Goal: Task Accomplishment & Management: Use online tool/utility

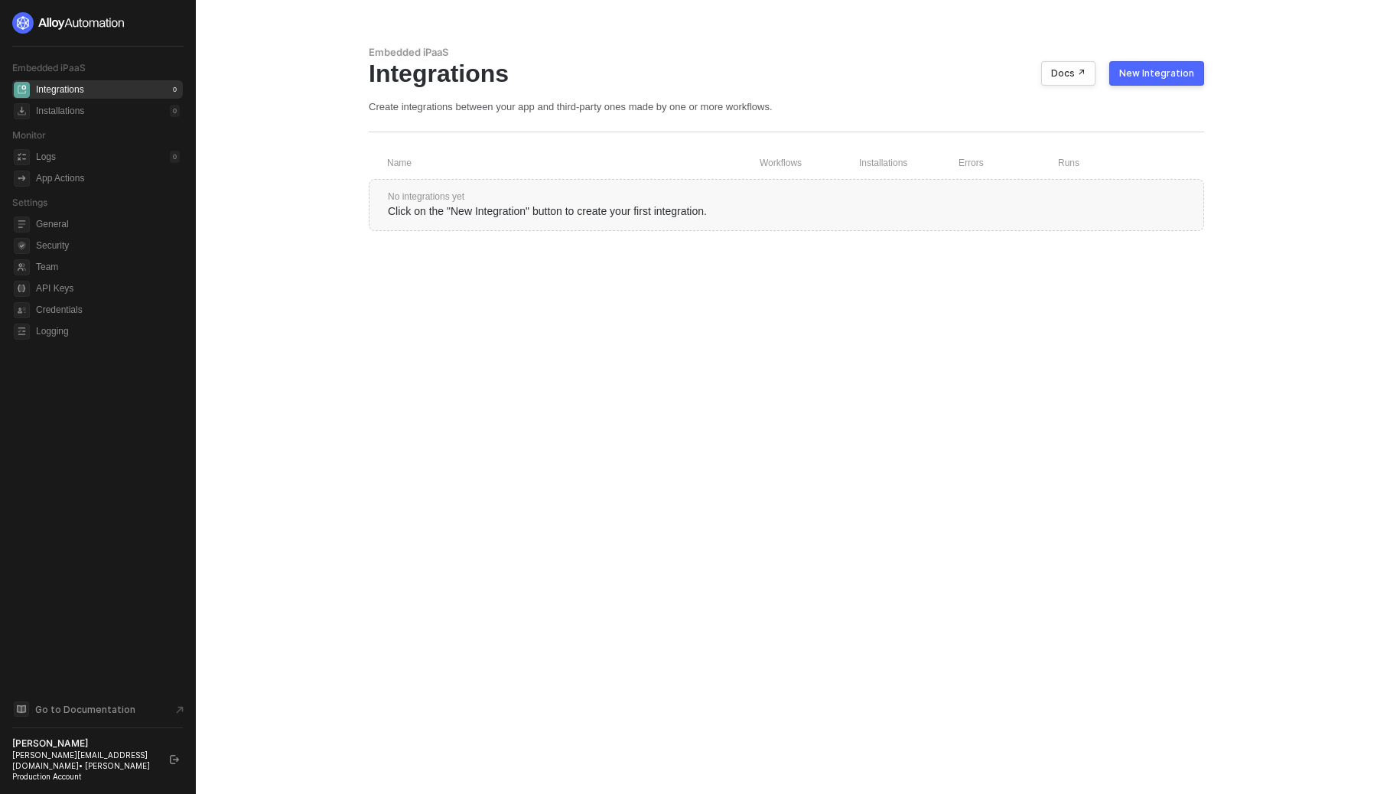
click at [1142, 76] on div "New Integration" at bounding box center [1156, 73] width 75 height 12
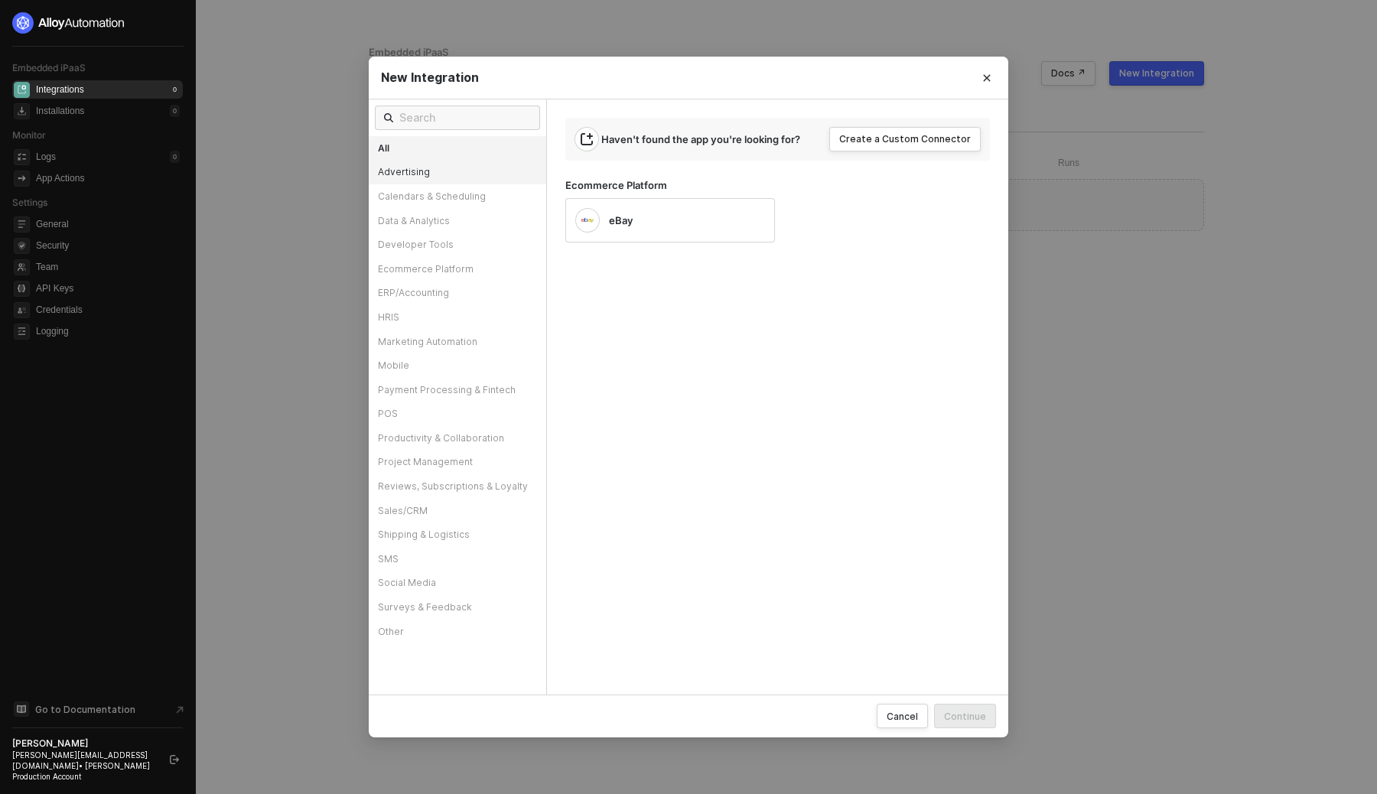
click at [465, 174] on div "Advertising" at bounding box center [458, 172] width 178 height 24
click at [461, 197] on div "Calendars & Scheduling" at bounding box center [458, 196] width 178 height 24
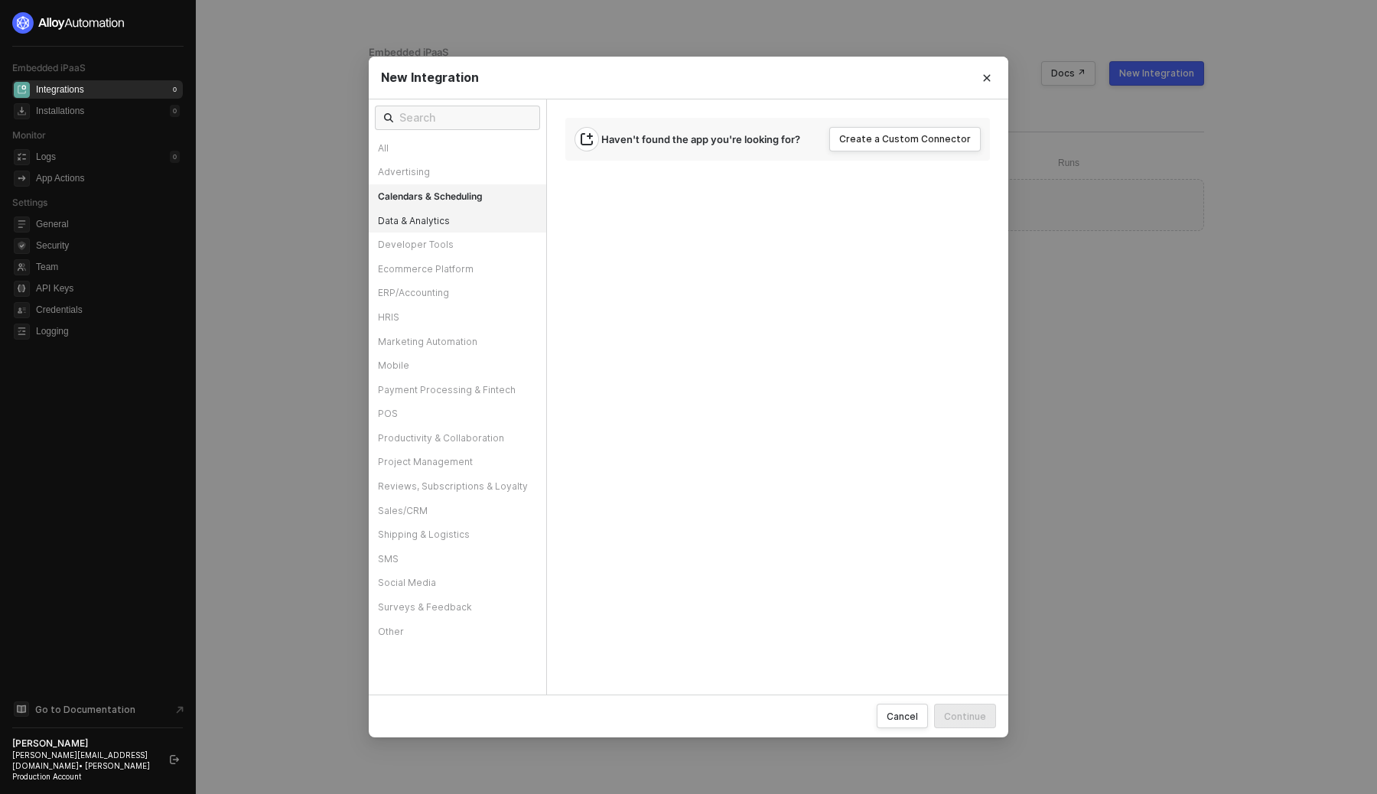
click at [454, 218] on div "Data & Analytics" at bounding box center [458, 221] width 178 height 24
click at [454, 242] on div "Developer Tools" at bounding box center [458, 245] width 178 height 24
click at [451, 291] on div "ERP/Accounting" at bounding box center [458, 293] width 178 height 24
click at [984, 79] on icon "Close" at bounding box center [986, 77] width 9 height 9
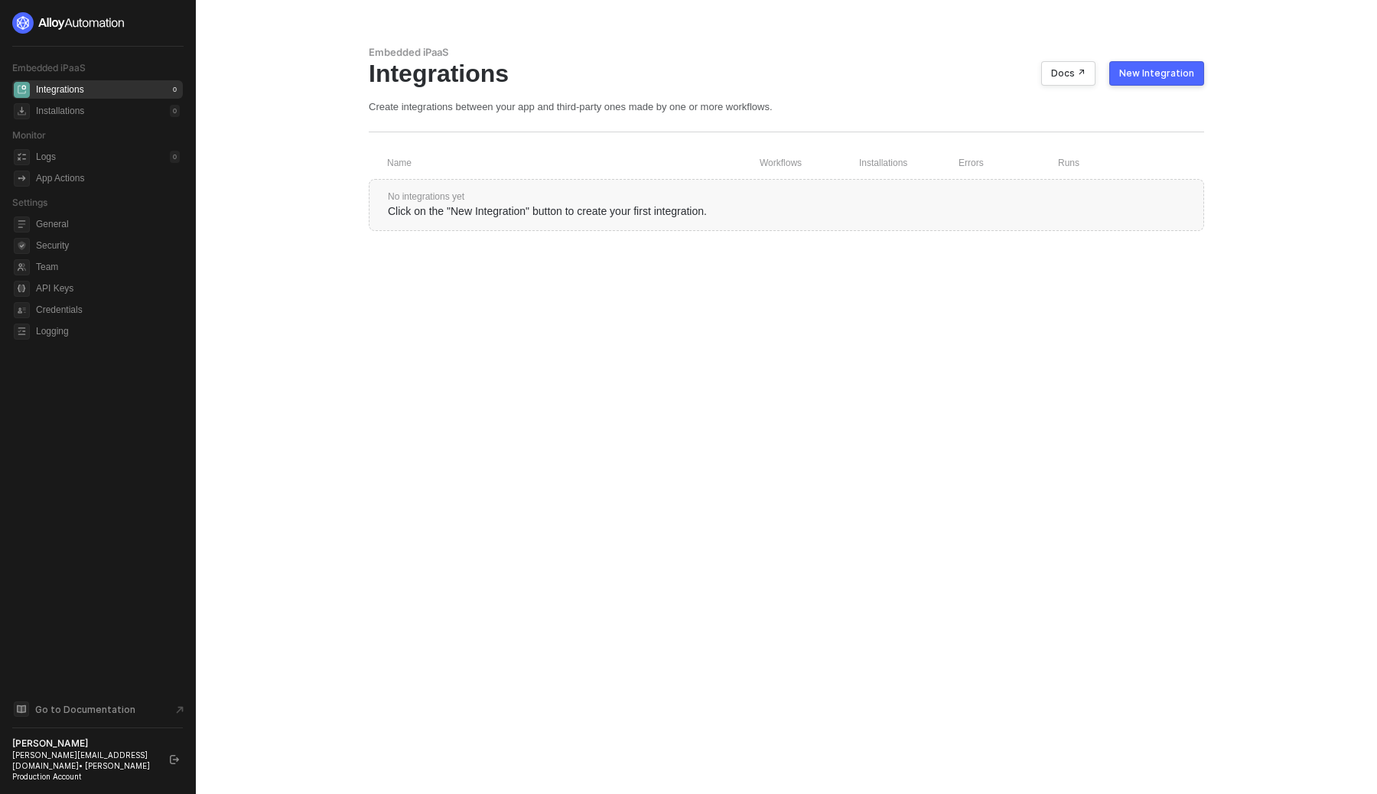
click at [444, 417] on div "Embedded iPaaS Integrations Docs ↗ New Integration Create integrations between …" at bounding box center [786, 397] width 872 height 794
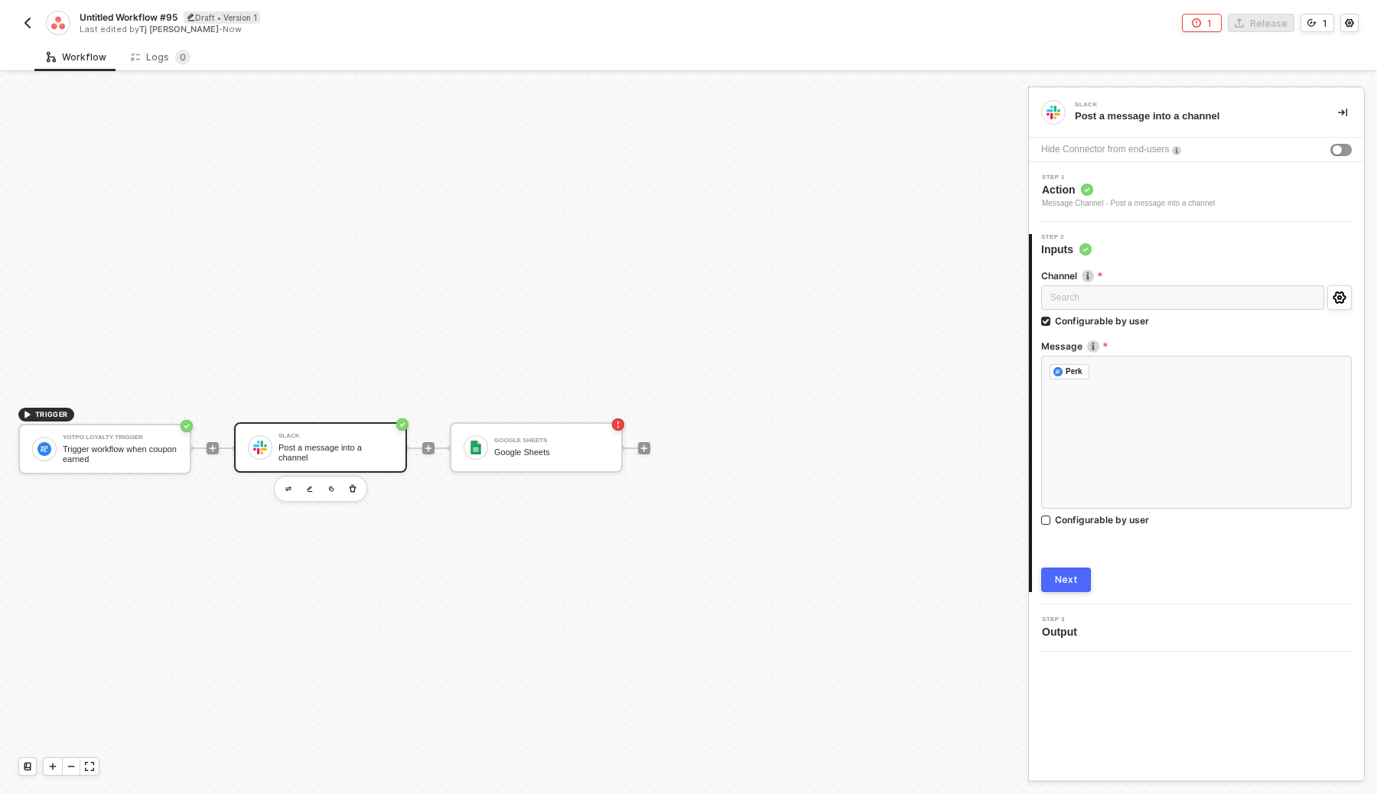
scroll to position [28, 0]
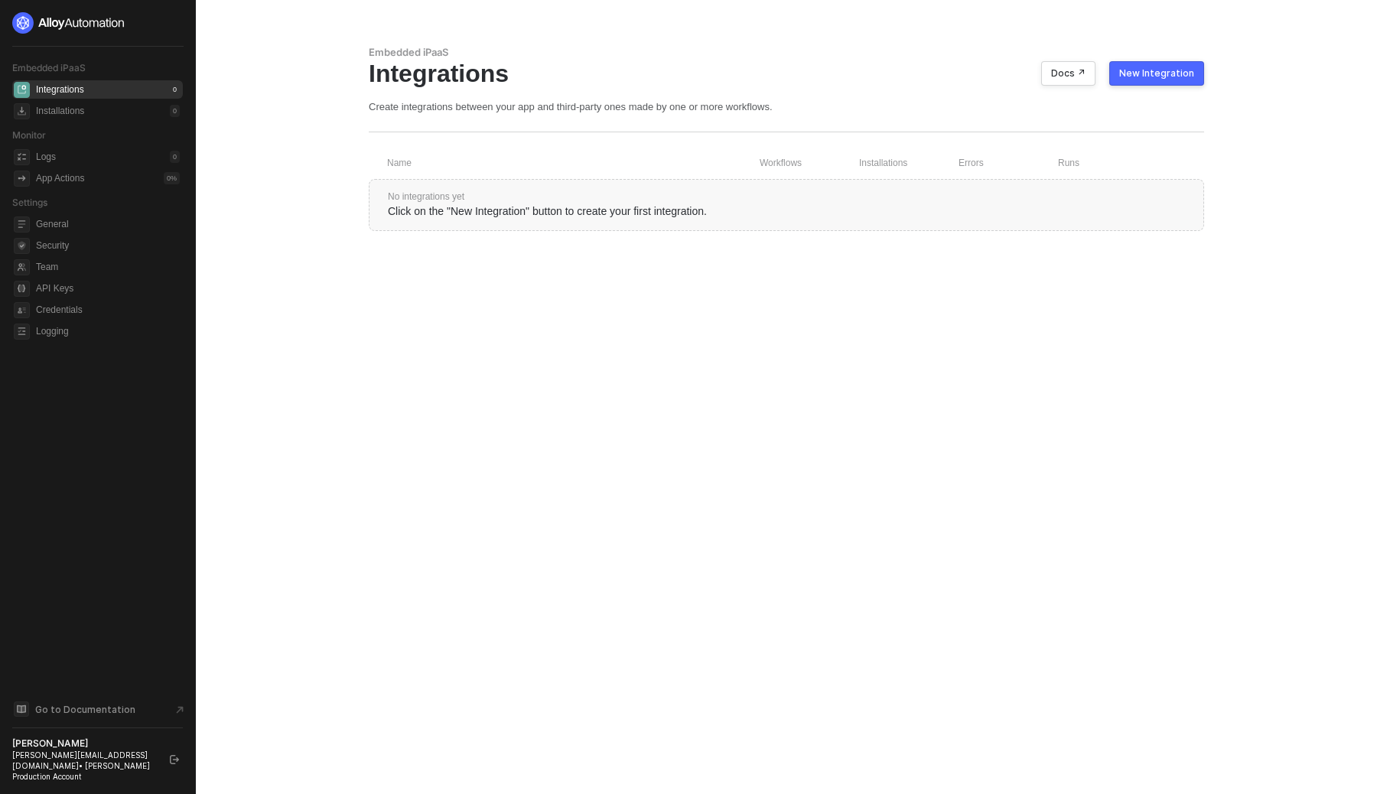
click at [1190, 66] on button "New Integration" at bounding box center [1156, 73] width 95 height 24
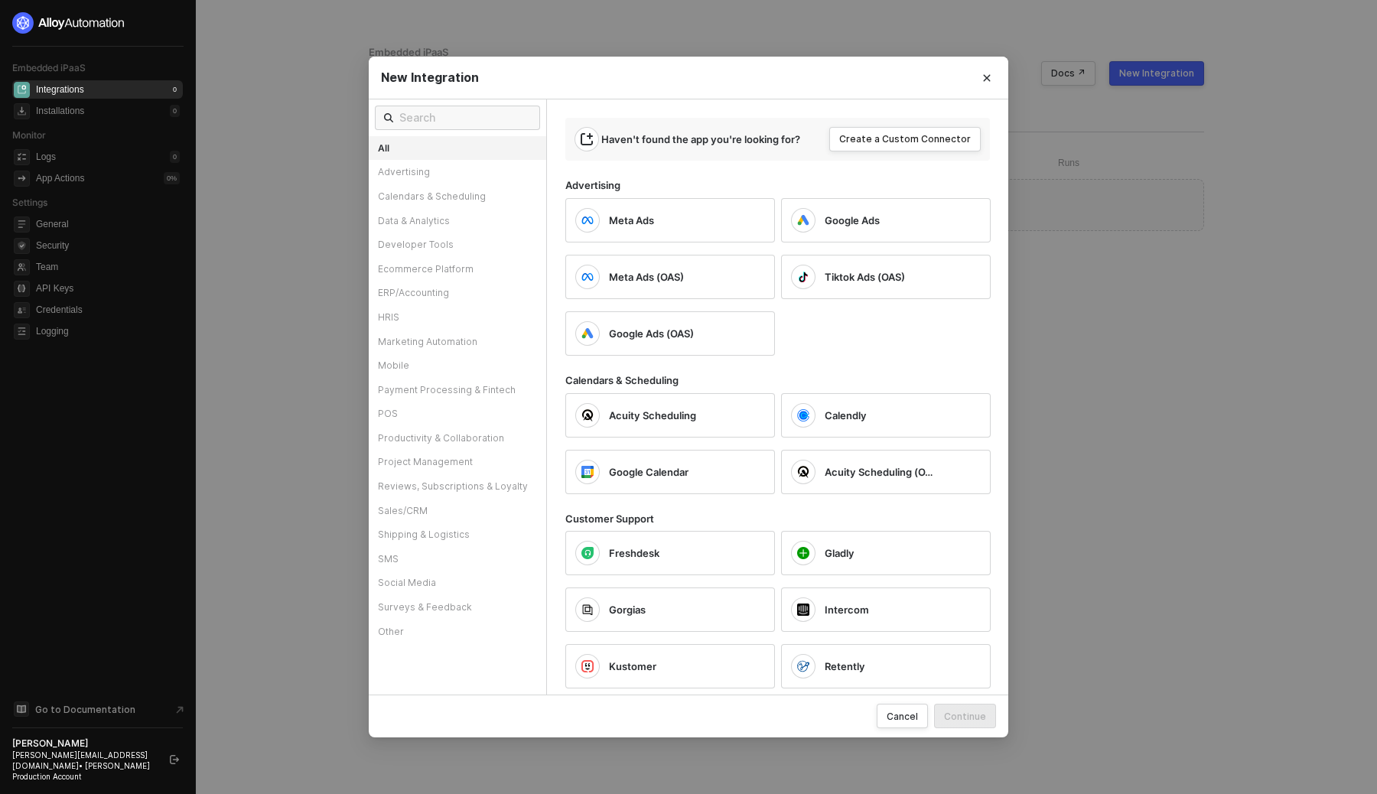
click at [780, 52] on div "New Integration All Advertising Calendars & Scheduling Data & Analytics Develop…" at bounding box center [688, 397] width 1377 height 794
